Goal: Contribute content

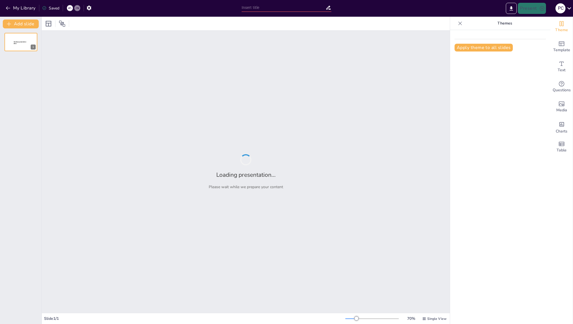
type input "Visual Storytelling: Leveraging AI to Enhance Your Freight Presentation"
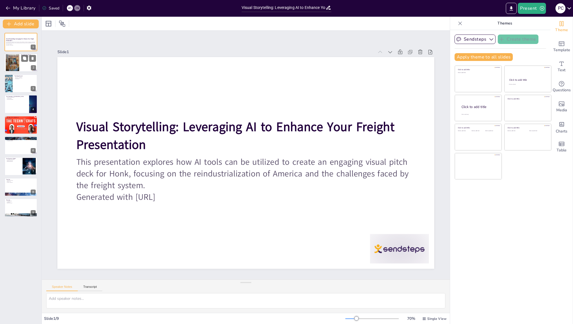
click at [14, 66] on div at bounding box center [12, 62] width 30 height 17
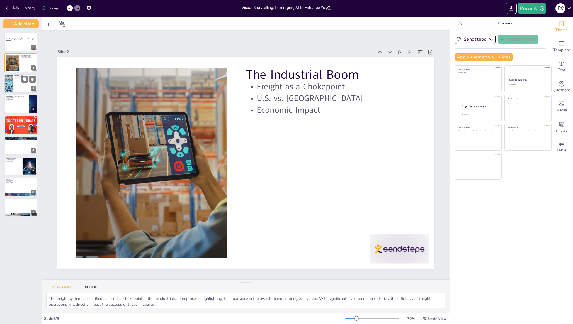
click at [15, 85] on div at bounding box center [20, 83] width 33 height 19
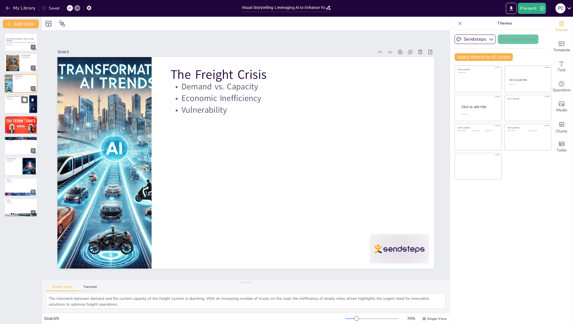
click at [16, 106] on div at bounding box center [20, 104] width 33 height 19
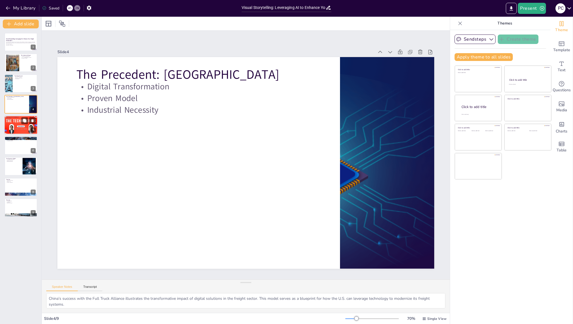
click at [18, 121] on div at bounding box center [20, 125] width 33 height 25
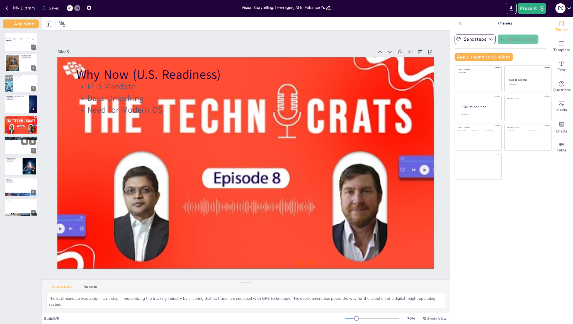
click at [16, 146] on div at bounding box center [20, 145] width 33 height 19
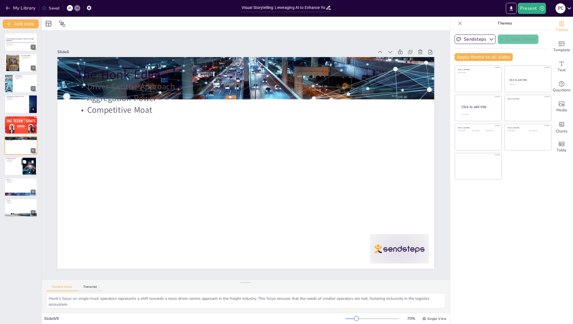
click at [16, 171] on div at bounding box center [20, 166] width 33 height 19
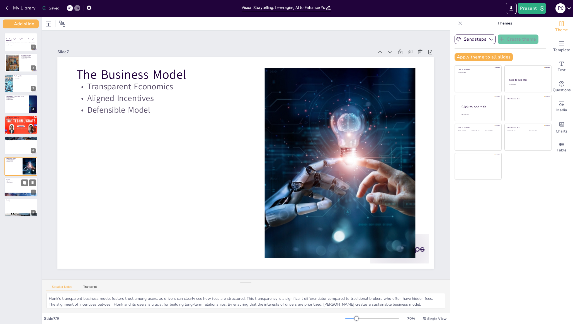
click at [15, 190] on div at bounding box center [20, 187] width 33 height 19
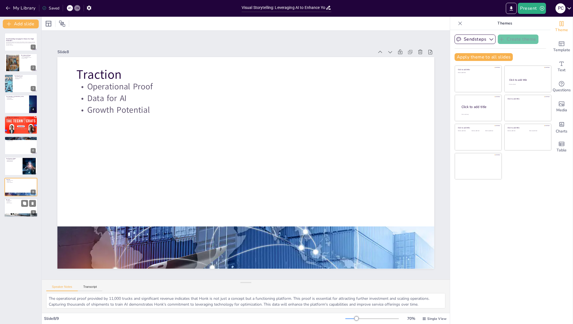
click at [14, 208] on div at bounding box center [20, 207] width 33 height 19
type textarea "The funding goal of $2 million is crucial for Honk to achieve its objectives an…"
